Goal: Transaction & Acquisition: Download file/media

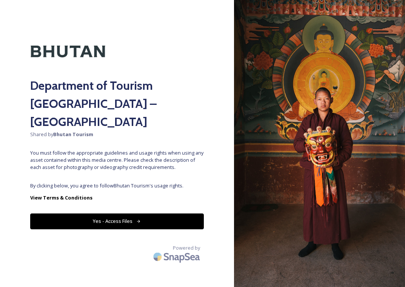
click at [176, 164] on div "Department of Tourism [GEOGRAPHIC_DATA] – Brand Centre Shared by Bhutan Tourism…" at bounding box center [117, 143] width 234 height 227
click at [159, 214] on button "Yes - Access Files" at bounding box center [117, 221] width 174 height 15
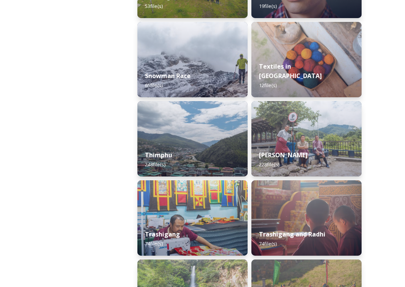
scroll to position [1319, 0]
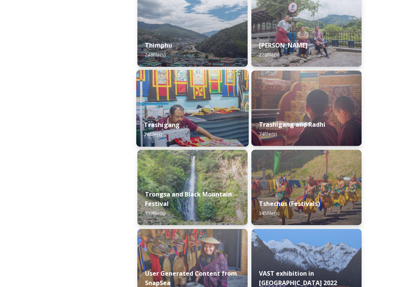
click at [202, 129] on div "Trashigang 74 file(s)" at bounding box center [192, 130] width 113 height 34
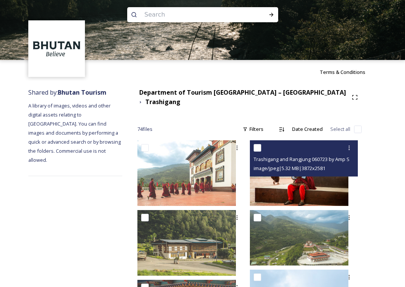
scroll to position [9, 0]
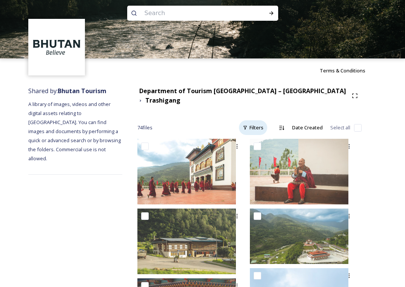
click at [252, 122] on div "Filters" at bounding box center [253, 127] width 28 height 15
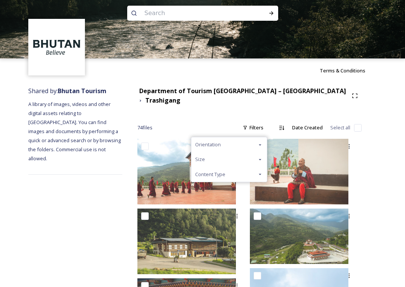
click at [238, 156] on div "Size" at bounding box center [229, 159] width 76 height 15
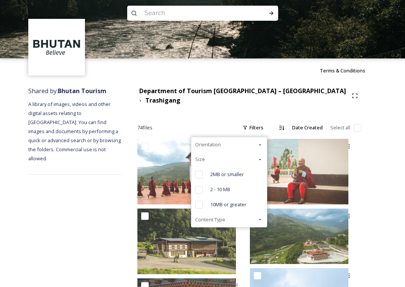
click at [245, 140] on div "Orientation" at bounding box center [229, 144] width 76 height 15
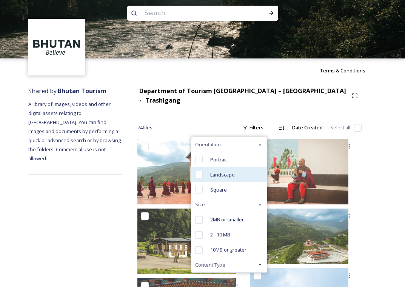
click at [228, 171] on span "Landscape" at bounding box center [222, 174] width 25 height 7
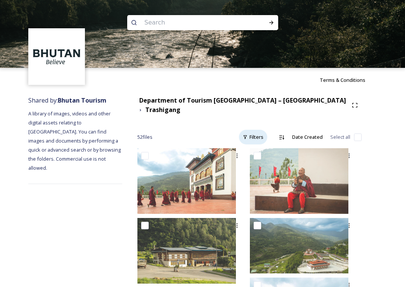
click at [256, 134] on div "Filters" at bounding box center [253, 137] width 28 height 15
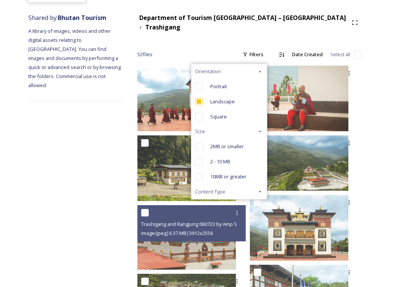
scroll to position [96, 0]
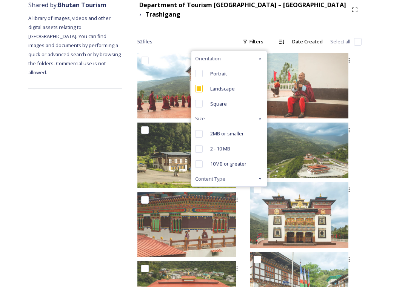
click at [242, 177] on div "Content Type" at bounding box center [229, 179] width 76 height 15
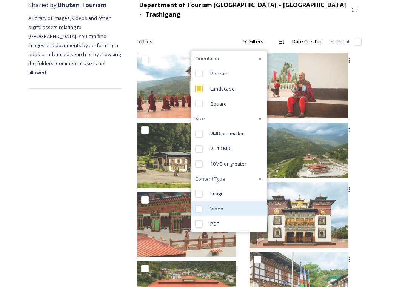
click at [219, 205] on span "Video" at bounding box center [216, 208] width 13 height 7
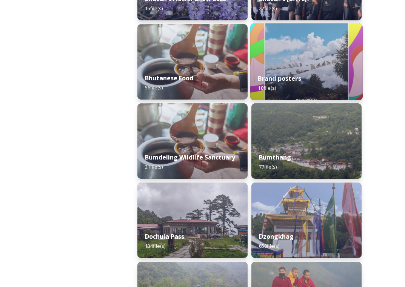
scroll to position [256, 0]
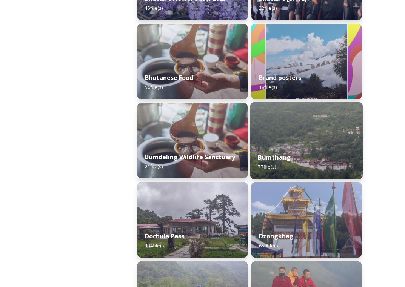
click at [320, 154] on div "Bumthang 77 file(s)" at bounding box center [306, 162] width 113 height 34
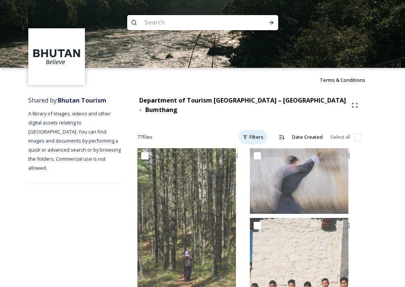
click at [258, 134] on div "Filters" at bounding box center [253, 137] width 28 height 15
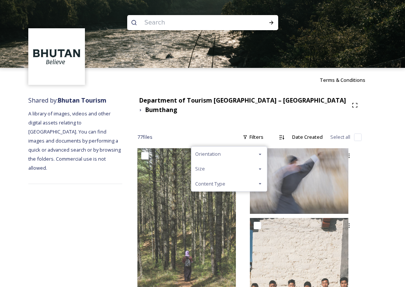
click at [252, 181] on div "Content Type" at bounding box center [229, 184] width 76 height 15
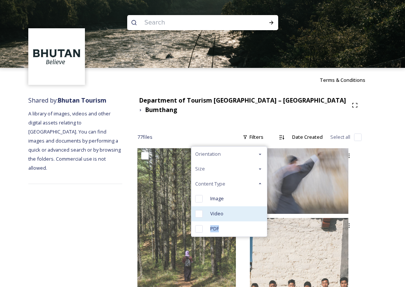
drag, startPoint x: 241, startPoint y: 225, endPoint x: 248, endPoint y: 208, distance: 17.9
click at [249, 208] on div "Orientation Size Content Type Image Video PDF" at bounding box center [229, 192] width 76 height 91
click at [248, 208] on div "Video" at bounding box center [229, 214] width 76 height 15
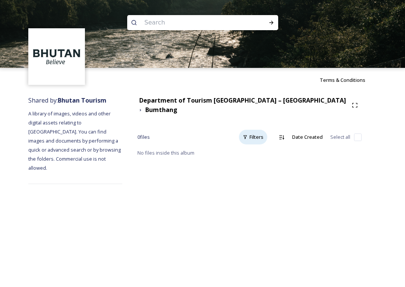
click at [262, 133] on div "Filters" at bounding box center [253, 137] width 28 height 15
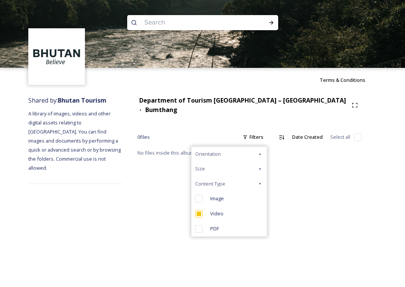
click at [221, 110] on div "Department of Tourism [GEOGRAPHIC_DATA] – Brand Centre Bumthang 0 file s Filter…" at bounding box center [249, 140] width 255 height 96
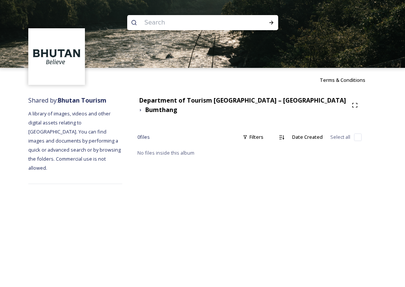
click at [216, 105] on div "Department of Tourism [GEOGRAPHIC_DATA] – [GEOGRAPHIC_DATA]" at bounding box center [242, 100] width 207 height 9
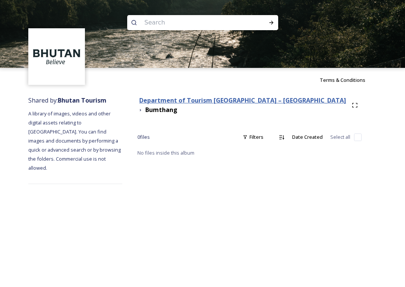
click at [209, 104] on strong "Department of Tourism [GEOGRAPHIC_DATA] – [GEOGRAPHIC_DATA]" at bounding box center [242, 100] width 207 height 8
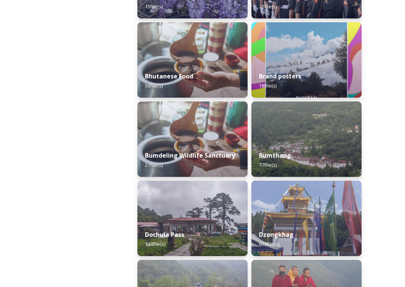
scroll to position [310, 0]
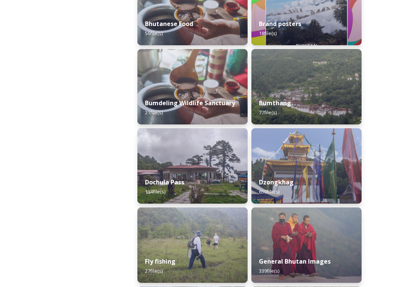
click at [298, 178] on div "Dzongkhag 650 file(s)" at bounding box center [307, 187] width 110 height 34
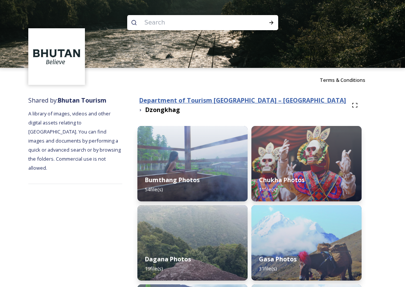
click at [279, 105] on strong "Department of Tourism [GEOGRAPHIC_DATA] – [GEOGRAPHIC_DATA]" at bounding box center [242, 100] width 207 height 8
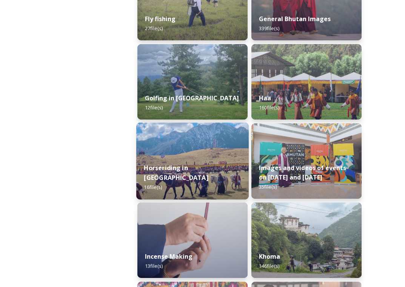
scroll to position [557, 0]
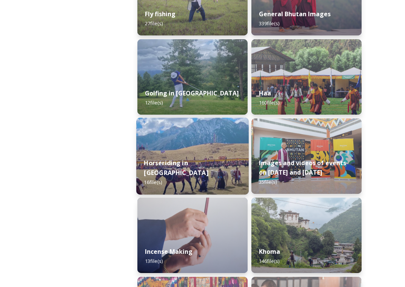
click at [229, 165] on div "Horseriding in [GEOGRAPHIC_DATA] 16 file(s)" at bounding box center [192, 173] width 113 height 44
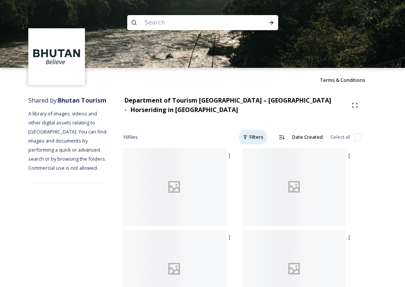
click at [252, 134] on div "Filters" at bounding box center [253, 137] width 28 height 15
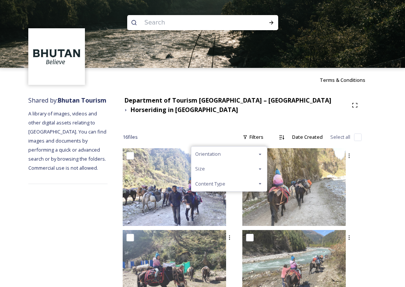
click at [239, 182] on div "Content Type" at bounding box center [229, 184] width 76 height 15
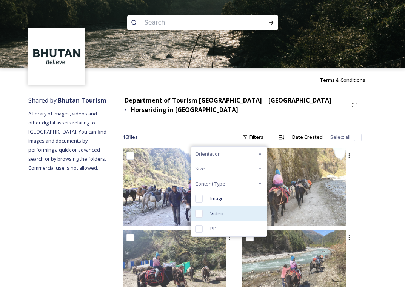
click at [240, 213] on div "Video" at bounding box center [229, 214] width 76 height 15
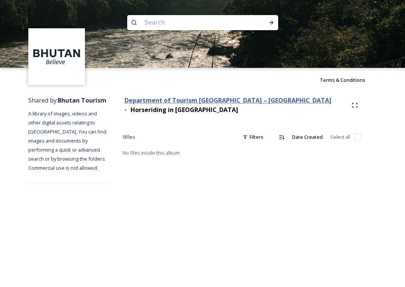
click at [214, 99] on strong "Department of Tourism [GEOGRAPHIC_DATA] – [GEOGRAPHIC_DATA]" at bounding box center [228, 100] width 207 height 8
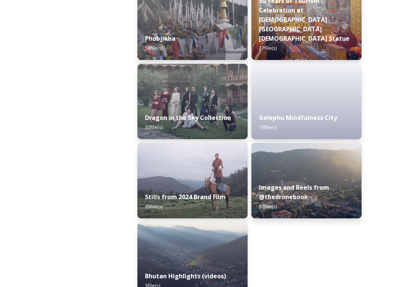
scroll to position [1975, 0]
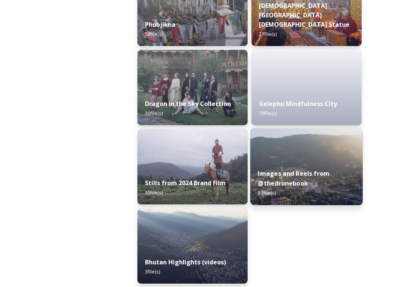
click at [307, 170] on div "Images and Reels from @thedronebook 37 file(s)" at bounding box center [306, 184] width 113 height 44
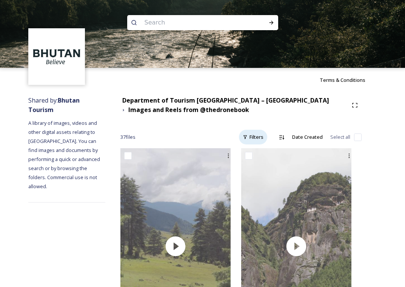
click at [255, 140] on div "Filters" at bounding box center [253, 137] width 28 height 15
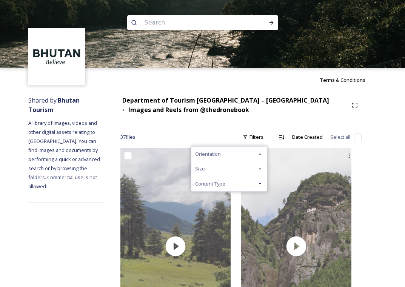
click at [245, 180] on div "Content Type" at bounding box center [229, 184] width 76 height 15
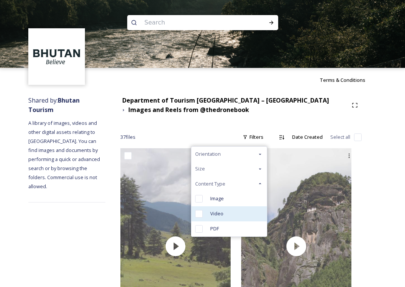
click at [232, 217] on div "Video" at bounding box center [229, 214] width 76 height 15
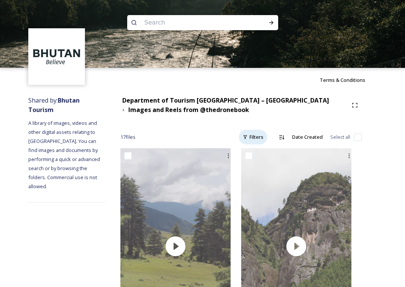
click at [255, 138] on div "Filters" at bounding box center [253, 137] width 28 height 15
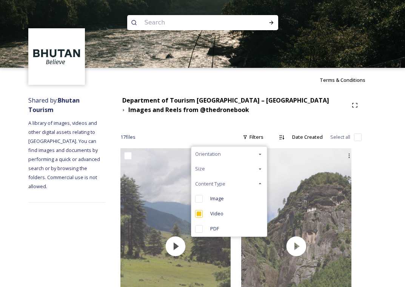
click at [234, 155] on div "Orientation" at bounding box center [229, 154] width 76 height 15
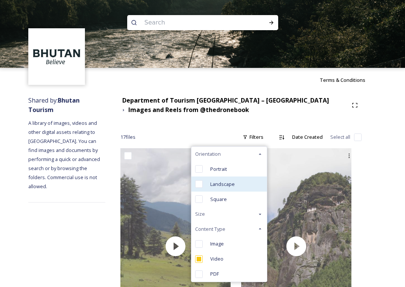
click at [228, 186] on span "Landscape" at bounding box center [222, 184] width 25 height 7
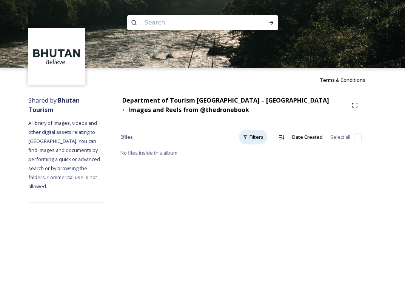
click at [251, 137] on div "Filters" at bounding box center [253, 137] width 28 height 15
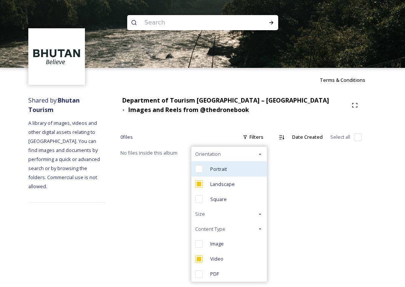
click at [227, 166] on span "Portrait" at bounding box center [218, 169] width 17 height 7
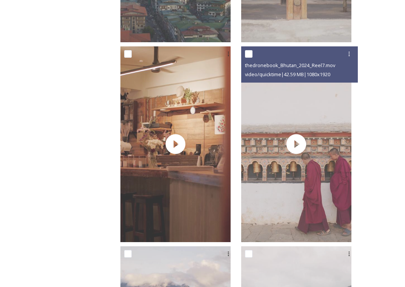
scroll to position [1078, 0]
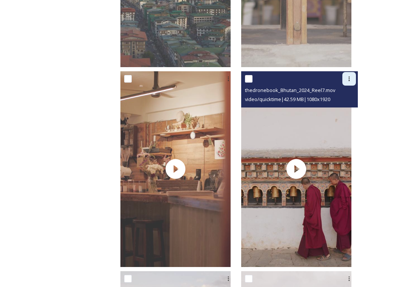
click at [350, 77] on icon at bounding box center [349, 79] width 6 height 6
click at [335, 113] on div "Download" at bounding box center [340, 110] width 31 height 15
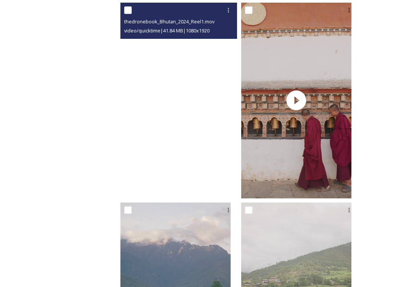
scroll to position [1245, 0]
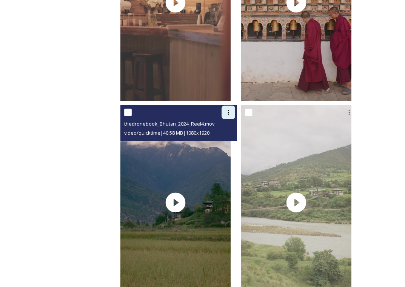
click at [232, 111] on icon at bounding box center [228, 113] width 6 height 6
click at [228, 140] on span "Download" at bounding box center [219, 143] width 23 height 7
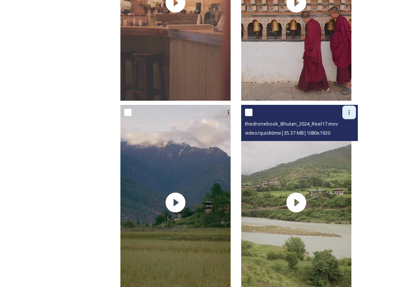
click at [349, 113] on icon at bounding box center [349, 112] width 1 height 5
click at [344, 144] on span "Download" at bounding box center [340, 143] width 23 height 7
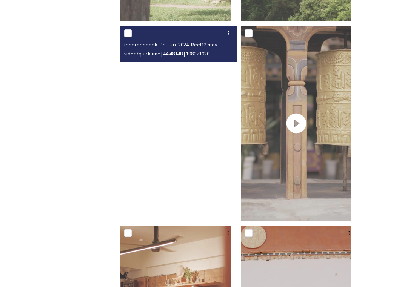
scroll to position [906, 0]
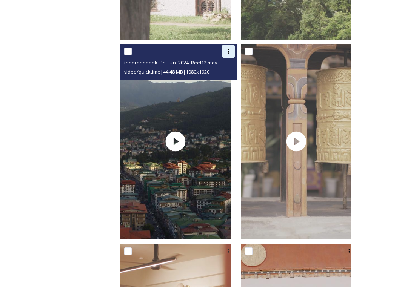
click at [232, 49] on icon at bounding box center [228, 51] width 6 height 6
click at [227, 82] on span "Download" at bounding box center [219, 82] width 23 height 7
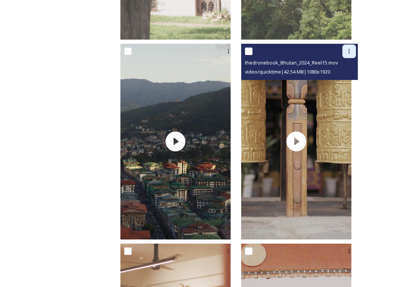
click at [354, 48] on div at bounding box center [350, 52] width 14 height 14
click at [344, 80] on span "Download" at bounding box center [340, 82] width 23 height 7
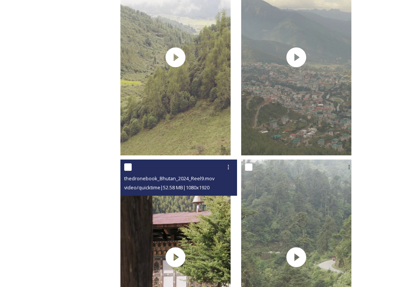
scroll to position [580, 0]
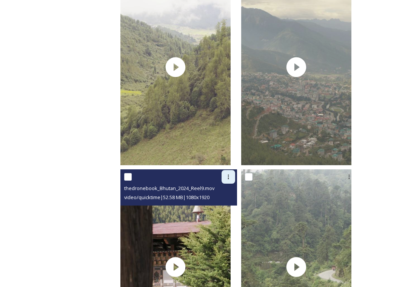
click at [231, 174] on div at bounding box center [229, 177] width 14 height 14
click at [222, 207] on span "Download" at bounding box center [219, 208] width 23 height 7
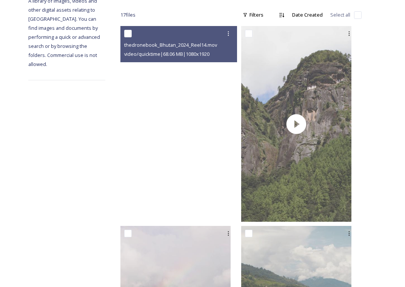
scroll to position [0, 0]
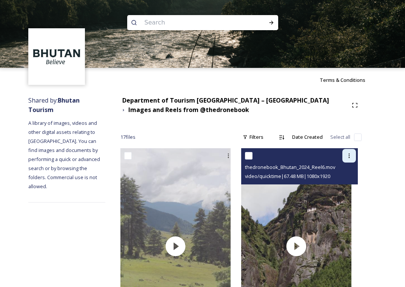
click at [349, 157] on icon at bounding box center [349, 156] width 6 height 6
click at [340, 184] on span "Download" at bounding box center [340, 187] width 23 height 7
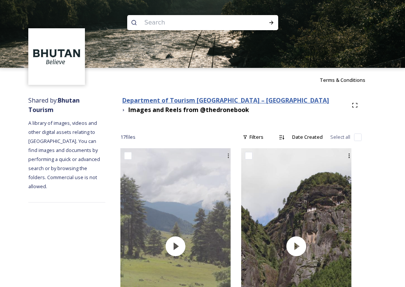
click at [202, 98] on strong "Department of Tourism [GEOGRAPHIC_DATA] – [GEOGRAPHIC_DATA]" at bounding box center [225, 100] width 207 height 8
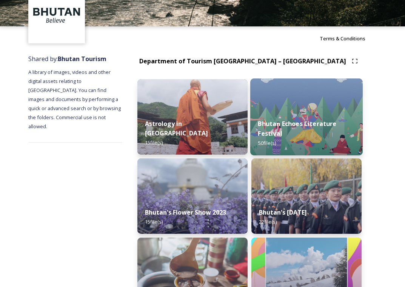
scroll to position [42, 0]
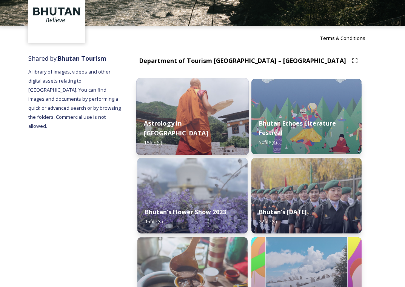
click at [205, 109] on img at bounding box center [192, 116] width 113 height 77
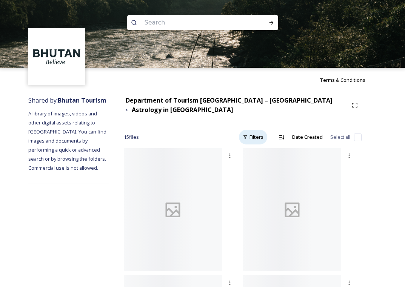
click at [250, 131] on div "Filters" at bounding box center [253, 137] width 28 height 15
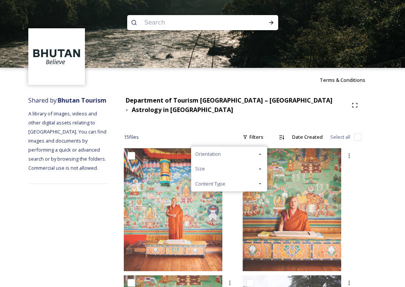
click at [244, 180] on div "Content Type" at bounding box center [229, 184] width 76 height 15
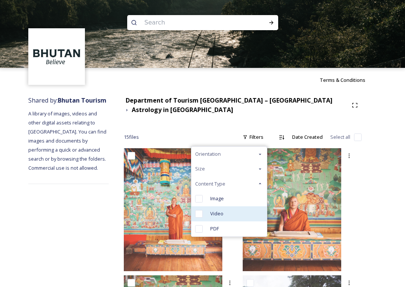
click at [240, 210] on div "Video" at bounding box center [229, 214] width 76 height 15
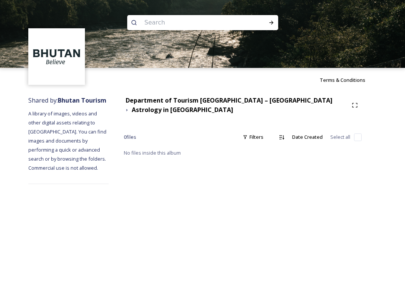
click at [222, 107] on div "Department of Tourism [GEOGRAPHIC_DATA] – Brand Centre Astrology in [GEOGRAPHIC…" at bounding box center [236, 105] width 224 height 19
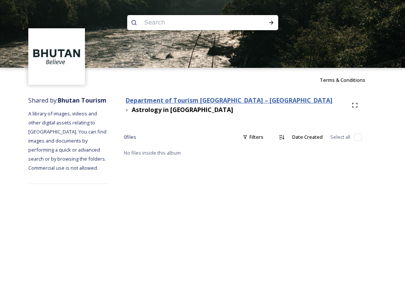
click at [221, 100] on strong "Department of Tourism [GEOGRAPHIC_DATA] – [GEOGRAPHIC_DATA]" at bounding box center [229, 100] width 207 height 8
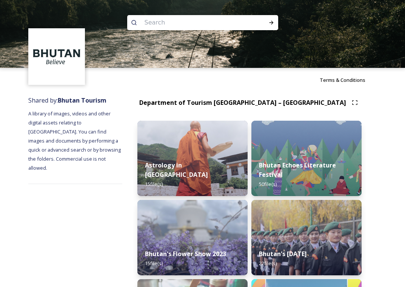
click at [275, 153] on img at bounding box center [307, 159] width 110 height 76
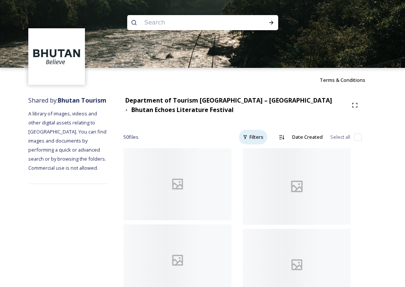
click at [255, 139] on div "Filters" at bounding box center [253, 137] width 28 height 15
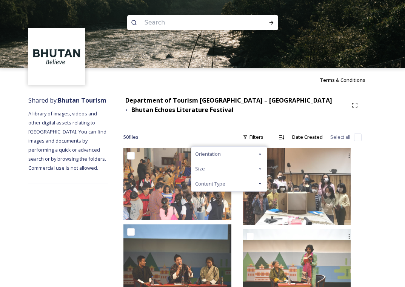
click at [240, 180] on div "Content Type" at bounding box center [229, 184] width 76 height 15
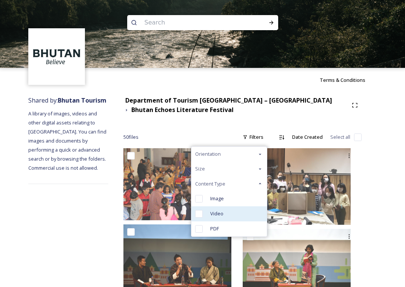
click at [232, 208] on div "Video" at bounding box center [229, 214] width 76 height 15
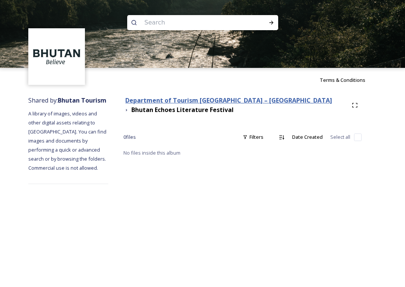
click at [242, 103] on strong "Department of Tourism [GEOGRAPHIC_DATA] – [GEOGRAPHIC_DATA]" at bounding box center [228, 100] width 207 height 8
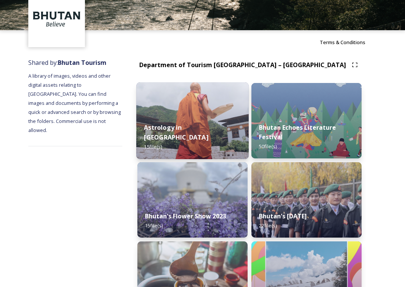
scroll to position [42, 0]
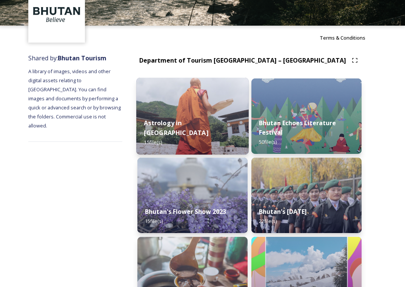
click at [243, 184] on img at bounding box center [192, 196] width 110 height 76
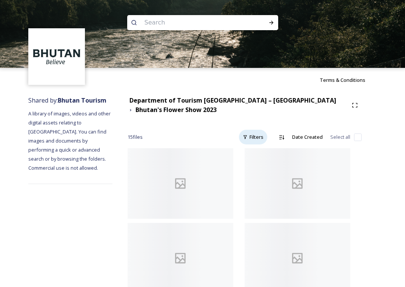
click at [257, 134] on div "Filters" at bounding box center [253, 137] width 28 height 15
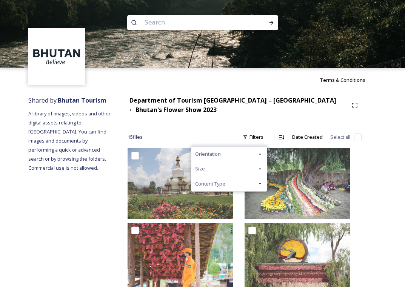
click at [238, 179] on div "Content Type" at bounding box center [229, 184] width 76 height 15
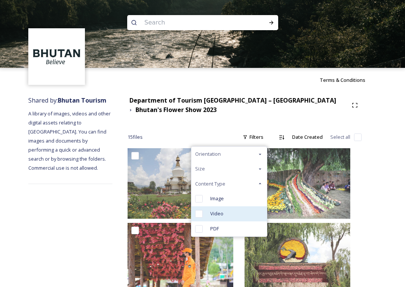
click at [231, 207] on div "Video" at bounding box center [229, 214] width 76 height 15
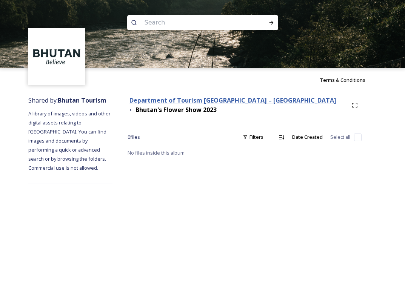
click at [247, 102] on strong "Department of Tourism [GEOGRAPHIC_DATA] – [GEOGRAPHIC_DATA]" at bounding box center [233, 100] width 207 height 8
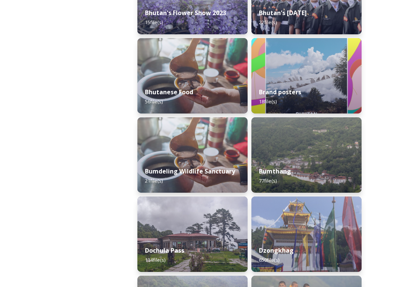
scroll to position [242, 0]
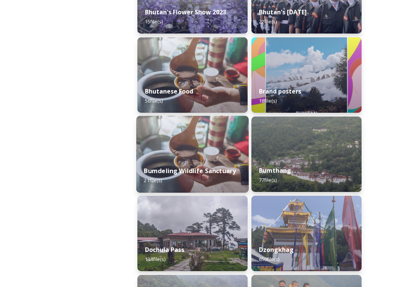
click at [207, 166] on div "[GEOGRAPHIC_DATA] 21 file(s)" at bounding box center [192, 176] width 113 height 34
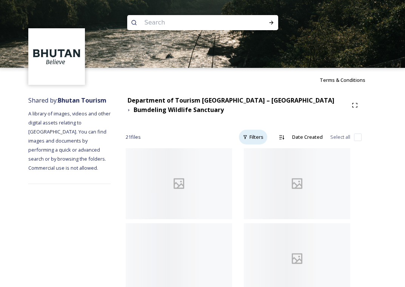
click at [247, 141] on div "Filters" at bounding box center [253, 137] width 28 height 15
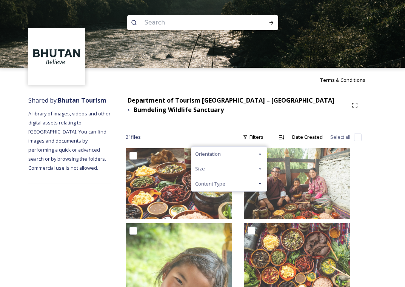
click at [247, 182] on div "Content Type" at bounding box center [229, 184] width 76 height 15
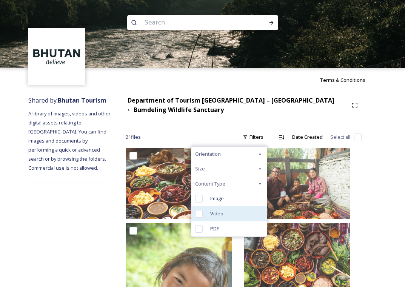
click at [244, 210] on div "Video" at bounding box center [229, 214] width 76 height 15
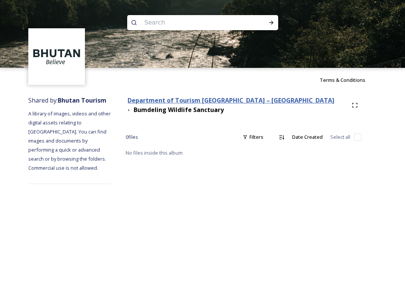
click at [242, 100] on strong "Department of Tourism [GEOGRAPHIC_DATA] – [GEOGRAPHIC_DATA]" at bounding box center [231, 100] width 207 height 8
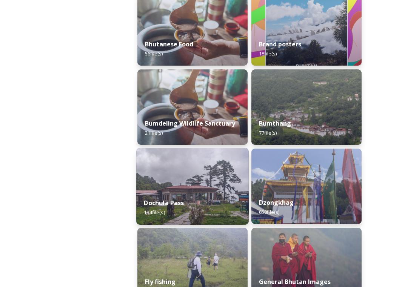
scroll to position [289, 0]
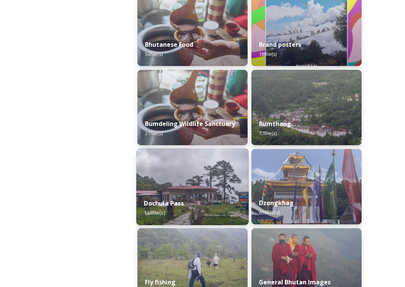
click at [225, 209] on div "Dochula Pass 134 file(s)" at bounding box center [192, 208] width 113 height 34
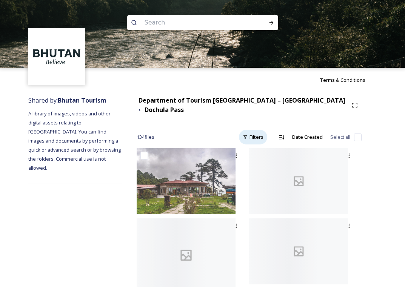
click at [245, 133] on div "Filters" at bounding box center [253, 137] width 28 height 15
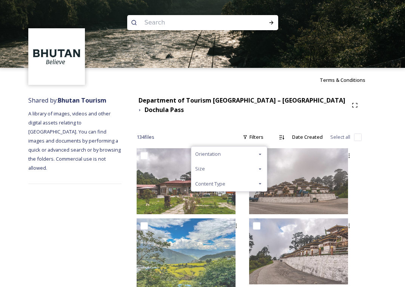
click at [243, 178] on div "Content Type" at bounding box center [229, 184] width 76 height 15
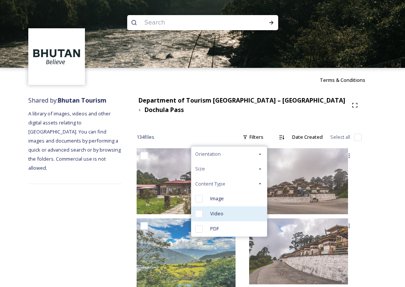
click at [249, 208] on div "Video" at bounding box center [229, 214] width 76 height 15
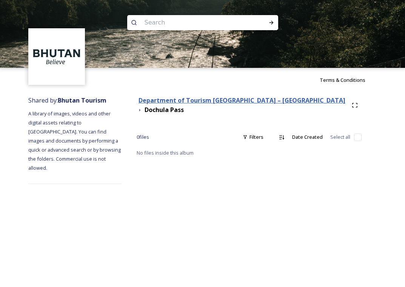
click at [249, 102] on strong "Department of Tourism [GEOGRAPHIC_DATA] – [GEOGRAPHIC_DATA]" at bounding box center [242, 100] width 207 height 8
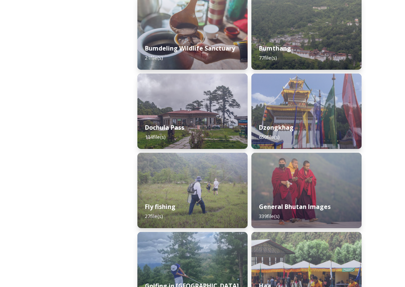
scroll to position [426, 0]
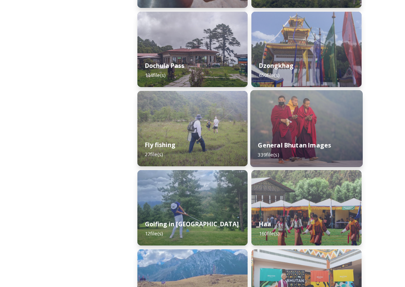
click at [340, 134] on div "General Bhutan Images 339 file(s)" at bounding box center [306, 150] width 113 height 34
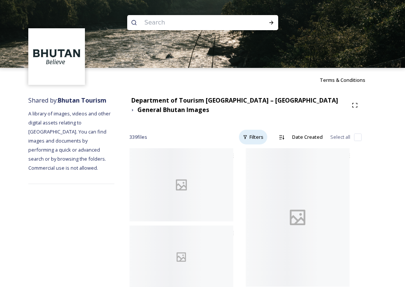
click at [258, 136] on div "Filters" at bounding box center [253, 137] width 28 height 15
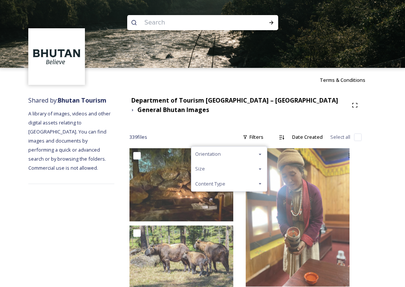
click at [247, 184] on div "Content Type" at bounding box center [229, 184] width 76 height 15
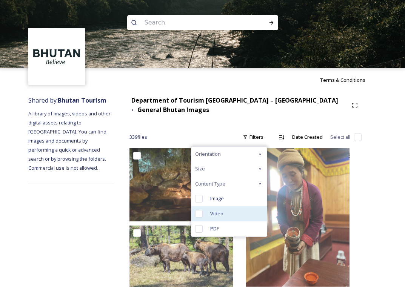
click at [242, 212] on div "Video" at bounding box center [229, 214] width 76 height 15
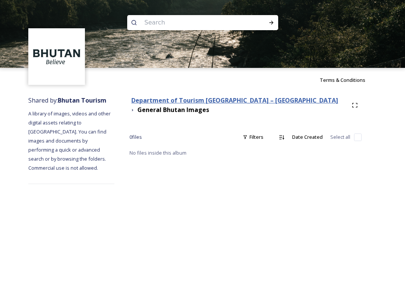
click at [266, 98] on strong "Department of Tourism [GEOGRAPHIC_DATA] – [GEOGRAPHIC_DATA]" at bounding box center [234, 100] width 207 height 8
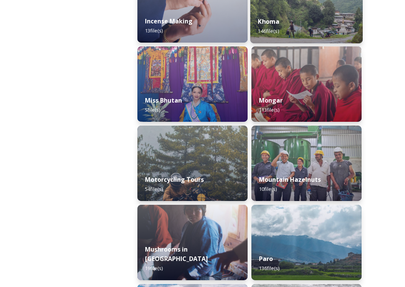
scroll to position [789, 0]
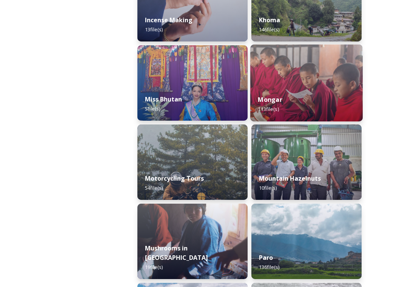
click at [314, 80] on img at bounding box center [306, 83] width 113 height 77
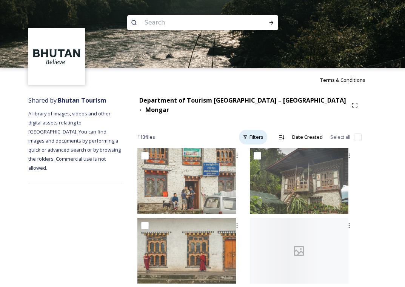
click at [256, 130] on div "Filters" at bounding box center [253, 137] width 28 height 15
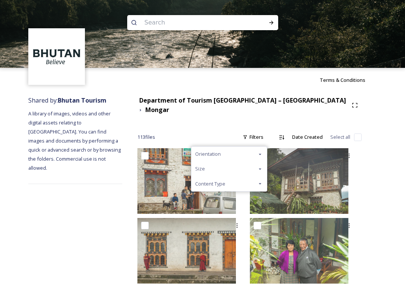
click at [250, 177] on div "Content Type" at bounding box center [229, 184] width 76 height 15
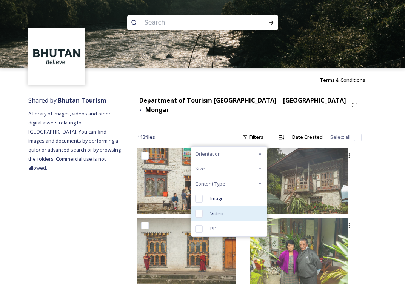
click at [242, 208] on div "Video" at bounding box center [229, 214] width 76 height 15
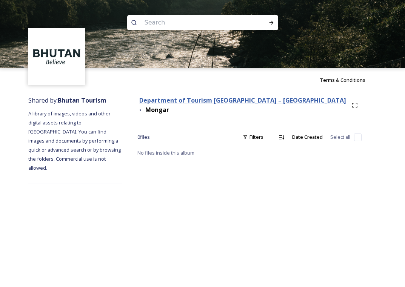
click at [266, 101] on strong "Department of Tourism [GEOGRAPHIC_DATA] – [GEOGRAPHIC_DATA]" at bounding box center [242, 100] width 207 height 8
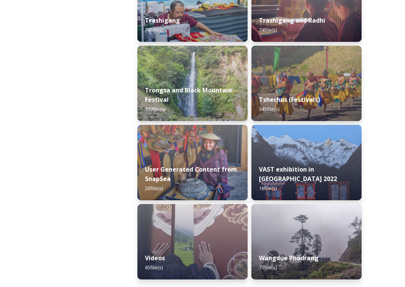
scroll to position [1979, 0]
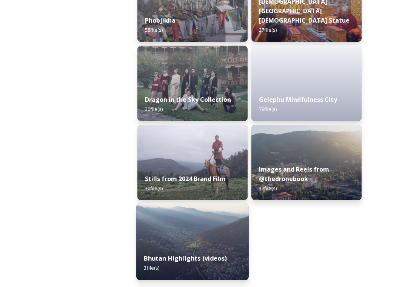
click at [224, 257] on strong "Bhutan Highlights (videos)" at bounding box center [185, 259] width 83 height 8
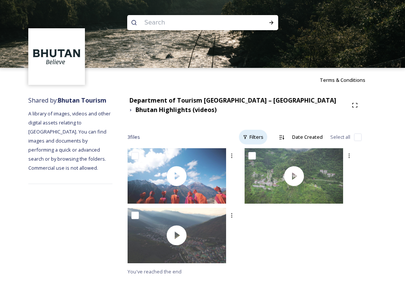
click at [254, 137] on div "Filters" at bounding box center [253, 137] width 28 height 15
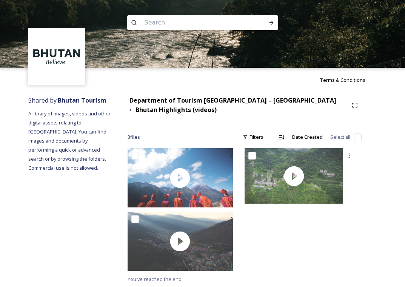
click at [273, 219] on div at bounding box center [303, 211] width 117 height 127
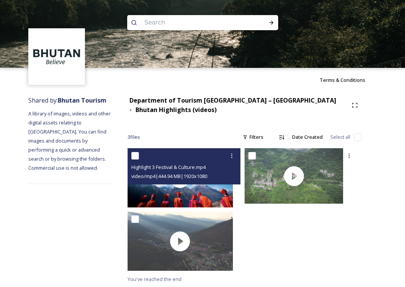
click at [207, 177] on span "video/mp4 | 444.94 MB | 1920 x 1080" at bounding box center [169, 176] width 76 height 7
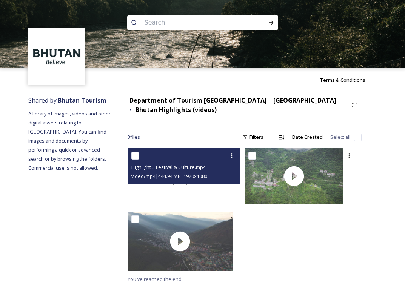
click at [227, 198] on div at bounding box center [180, 177] width 105 height 59
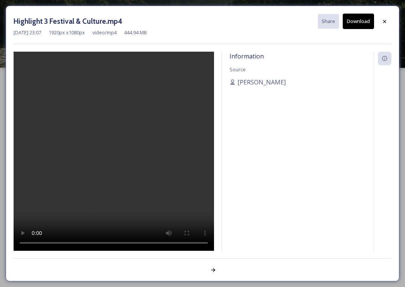
click at [367, 21] on button "Download" at bounding box center [358, 21] width 31 height 15
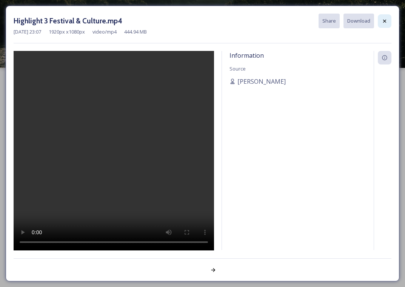
click at [384, 23] on icon at bounding box center [385, 21] width 6 height 6
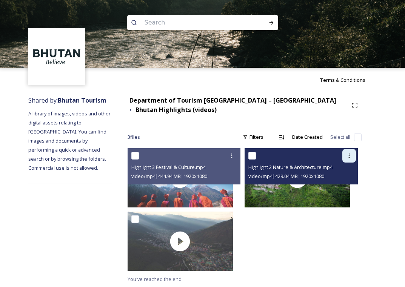
click at [349, 155] on icon at bounding box center [349, 156] width 1 height 5
click at [336, 188] on span "Download" at bounding box center [340, 187] width 23 height 7
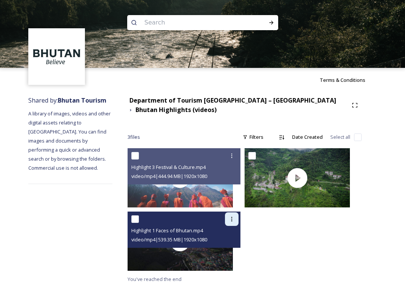
click at [239, 215] on div at bounding box center [232, 220] width 14 height 14
click at [230, 245] on div "Download" at bounding box center [223, 250] width 31 height 15
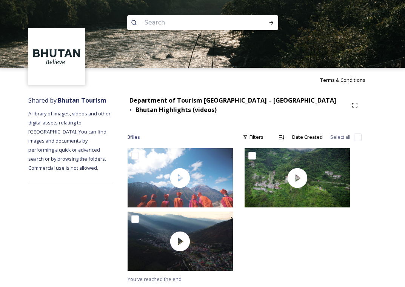
click at [357, 227] on div at bounding box center [303, 211] width 117 height 127
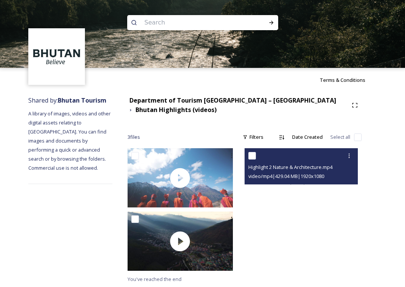
click at [341, 195] on div at bounding box center [297, 177] width 105 height 59
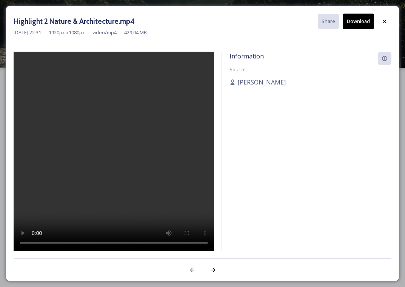
click at [360, 19] on button "Download" at bounding box center [358, 21] width 31 height 15
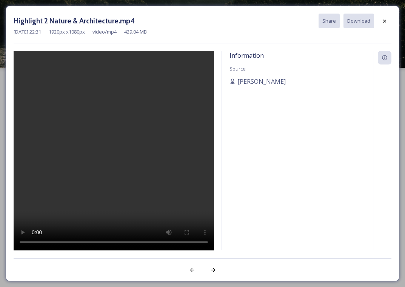
click at [368, 47] on div "Highlight 2 Nature & Architecture.mp4 Share Download [DATE] 22:31 1920 px x 108…" at bounding box center [203, 144] width 394 height 276
click at [351, 45] on div "Highlight 2 Nature & Architecture.mp4 Share Download [DATE] 22:31 1920 px x 108…" at bounding box center [203, 144] width 394 height 276
click at [383, 21] on icon at bounding box center [385, 21] width 6 height 6
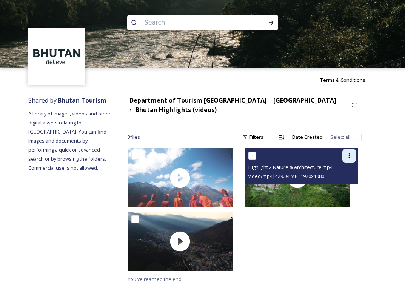
click at [345, 157] on div at bounding box center [350, 156] width 14 height 14
click at [337, 180] on div "Download" at bounding box center [340, 187] width 31 height 15
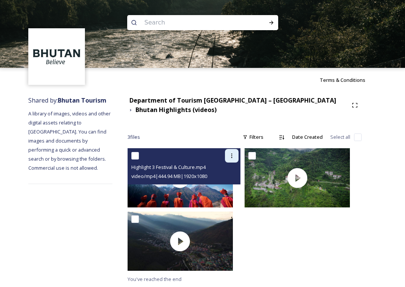
click at [235, 153] on icon at bounding box center [232, 156] width 6 height 6
click at [231, 193] on div "Download" at bounding box center [223, 187] width 31 height 15
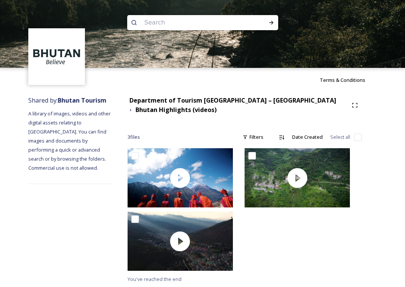
click at [149, 83] on div "Terms & Conditions" at bounding box center [202, 80] width 405 height 24
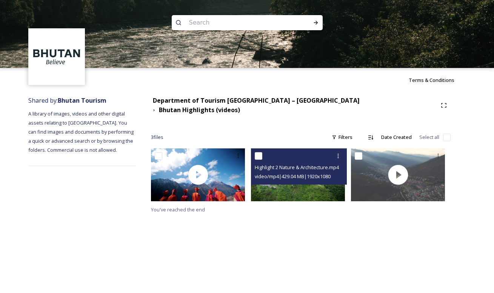
click at [347, 151] on div "Highlight 2 Nature & Architecture.mp4 video/mp4 | 429.04 MB | 1920 x 1080" at bounding box center [299, 166] width 96 height 36
click at [341, 153] on icon at bounding box center [338, 156] width 6 height 6
click at [335, 184] on span "Download" at bounding box center [329, 187] width 23 height 7
click at [329, 173] on span "video/mp4 | 429.04 MB | 1920 x 1080" at bounding box center [293, 176] width 76 height 7
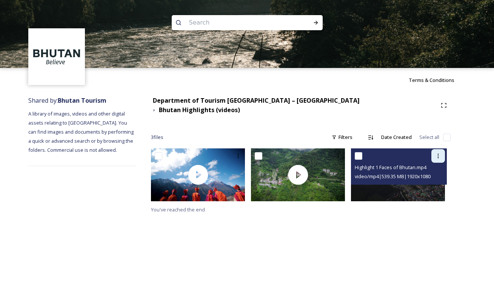
click at [405, 153] on icon at bounding box center [438, 156] width 6 height 6
click at [405, 184] on span "Download" at bounding box center [429, 187] width 23 height 7
